Goal: Information Seeking & Learning: Learn about a topic

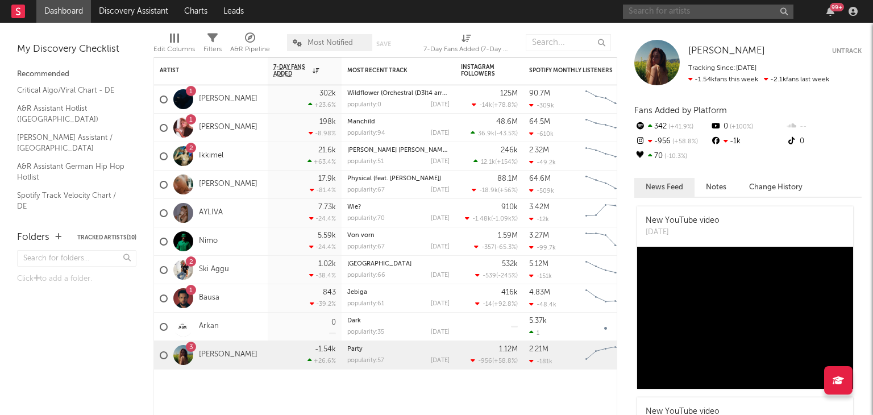
click at [712, 13] on input "text" at bounding box center [708, 12] width 170 height 14
type input "nimo"
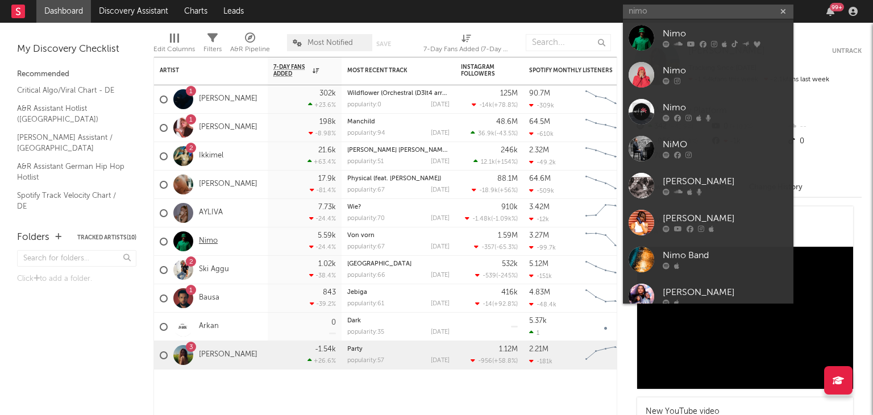
click at [206, 243] on link "Nimo" at bounding box center [208, 241] width 19 height 10
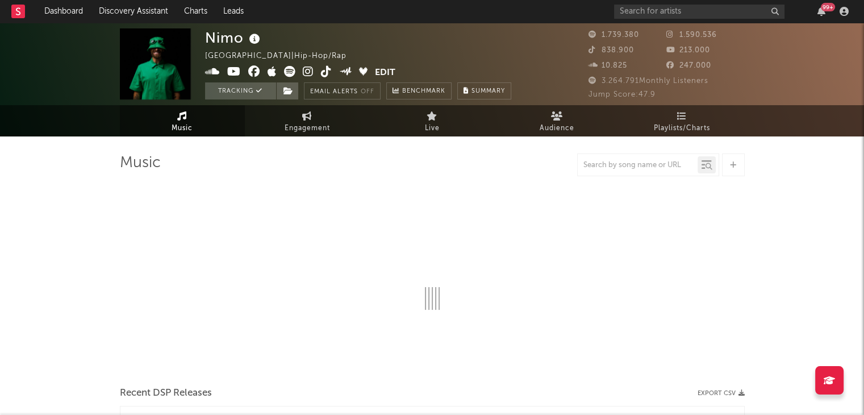
select select "6m"
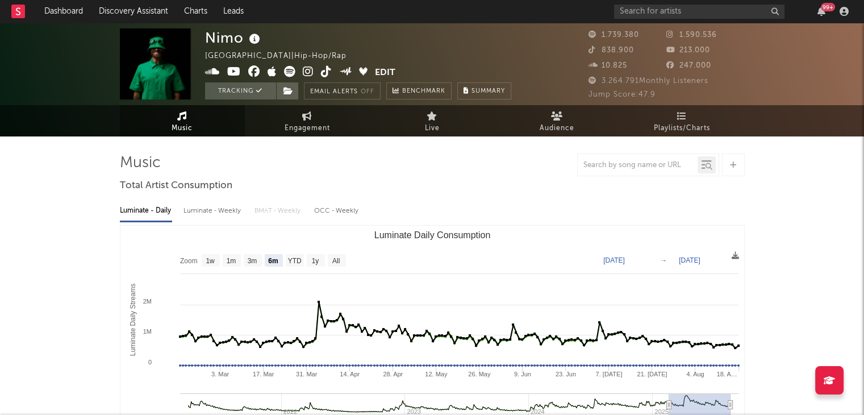
click at [233, 69] on icon at bounding box center [234, 71] width 14 height 11
drag, startPoint x: 605, startPoint y: 50, endPoint x: 591, endPoint y: 49, distance: 14.2
click at [591, 49] on icon at bounding box center [594, 49] width 11 height 7
drag, startPoint x: 591, startPoint y: 49, endPoint x: 326, endPoint y: 73, distance: 265.9
